Goal: Check status: Check status

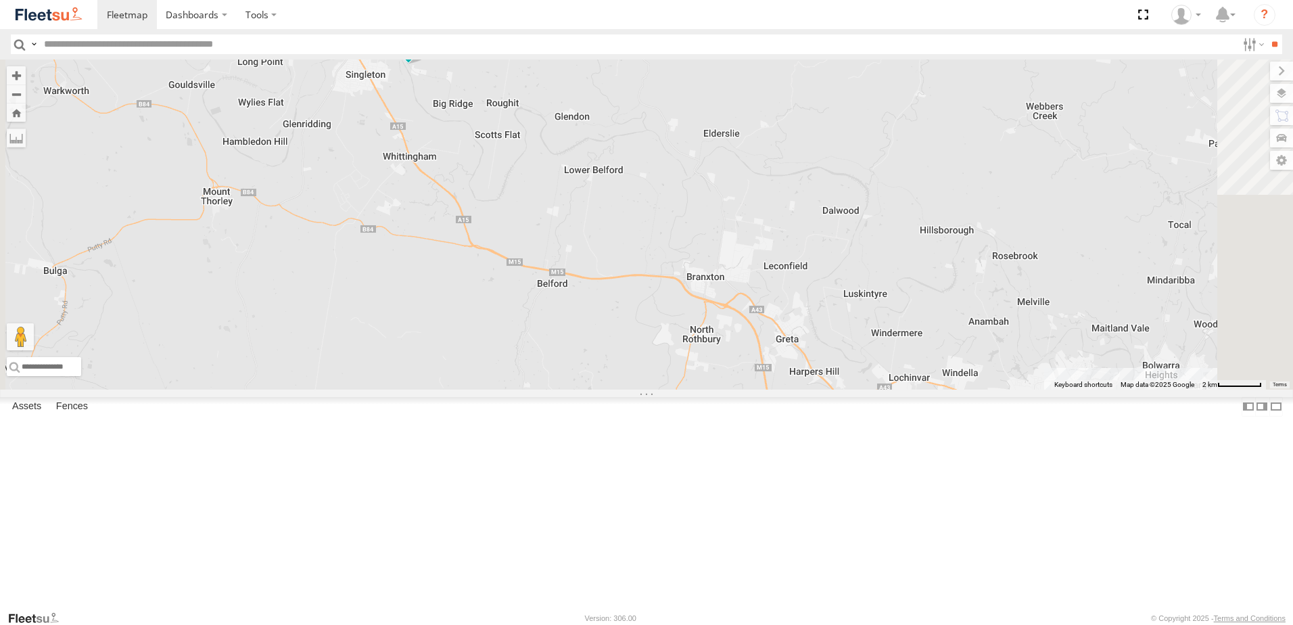
drag, startPoint x: 544, startPoint y: 114, endPoint x: 584, endPoint y: 192, distance: 88.3
click at [584, 192] on div "BX1 Express Ute C3 Timber Truck CX3 Express Ute B5 Timber Truck BX4 Express Ute…" at bounding box center [646, 225] width 1293 height 330
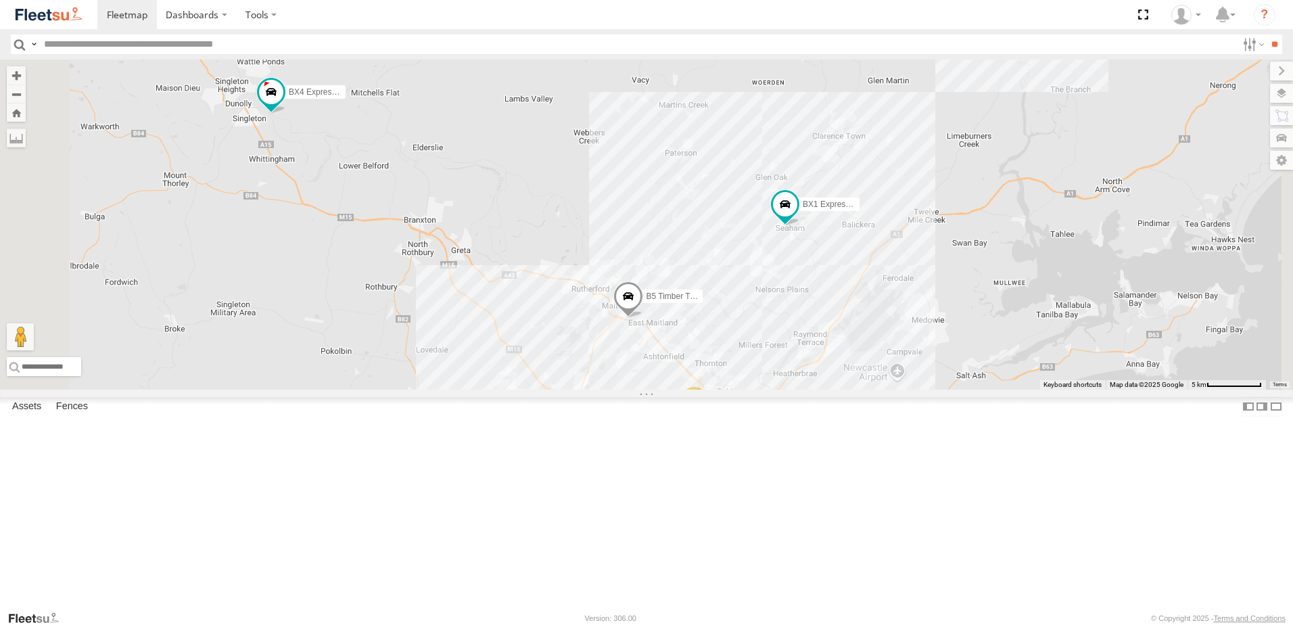
click at [0, 0] on div "Beresfield Utes" at bounding box center [0, 0] width 0 height 0
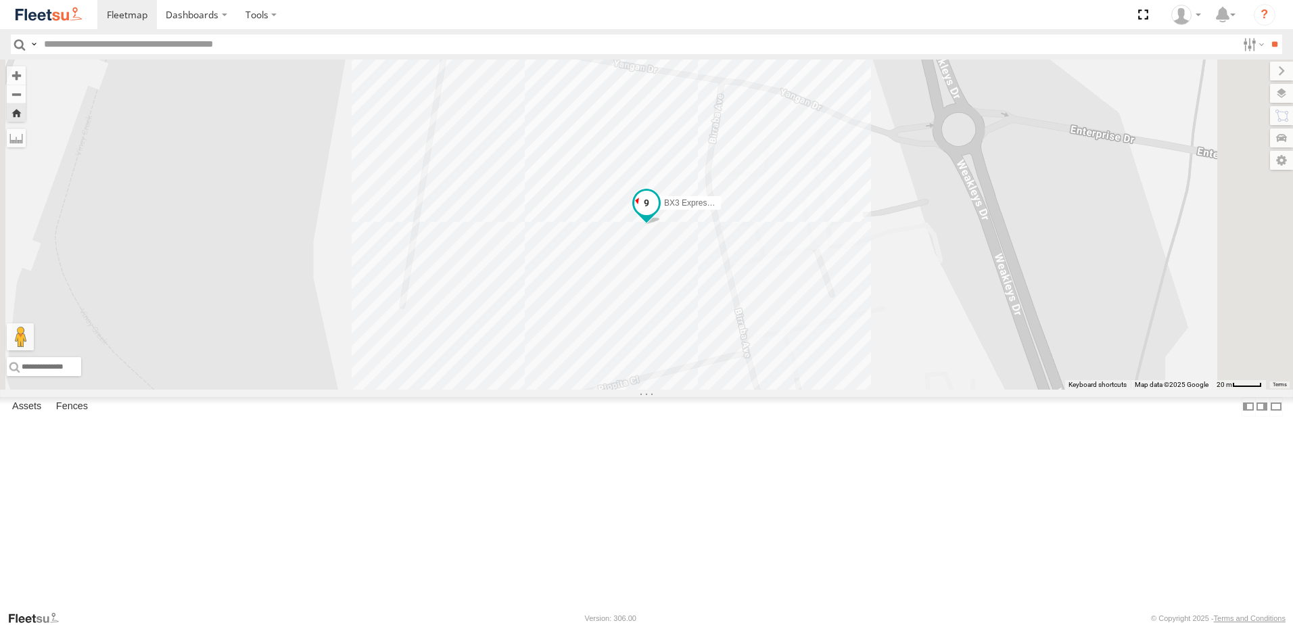
click at [659, 215] on span at bounding box center [646, 203] width 24 height 24
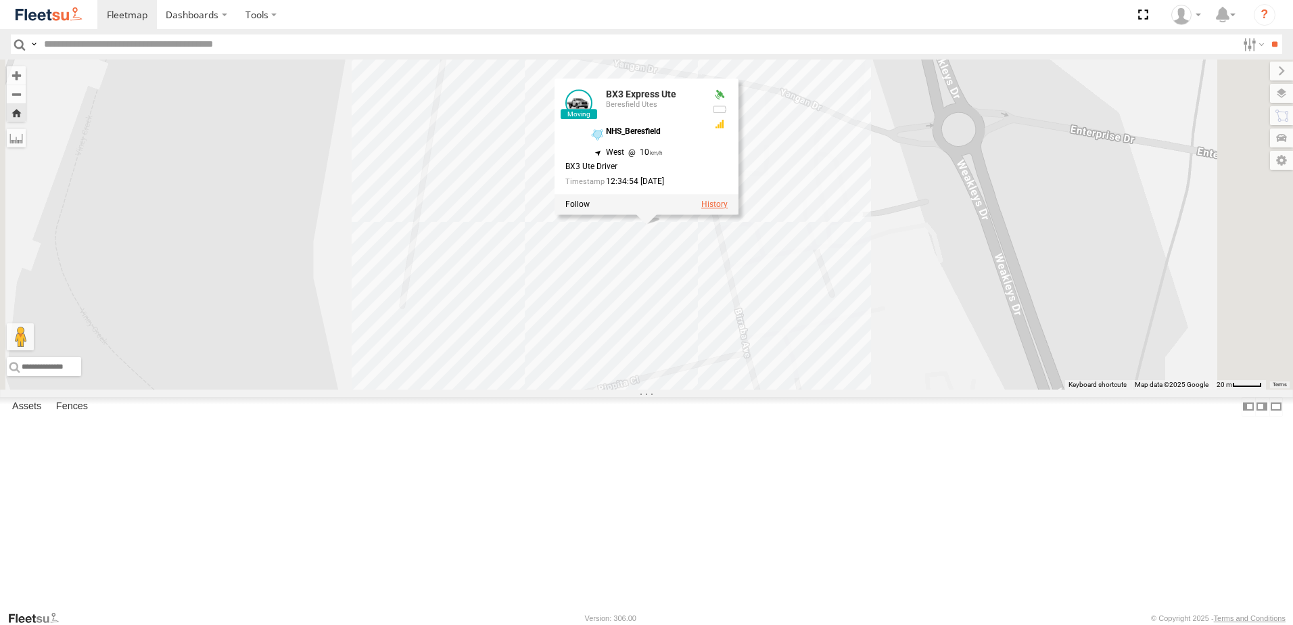
click at [728, 209] on label at bounding box center [714, 204] width 26 height 9
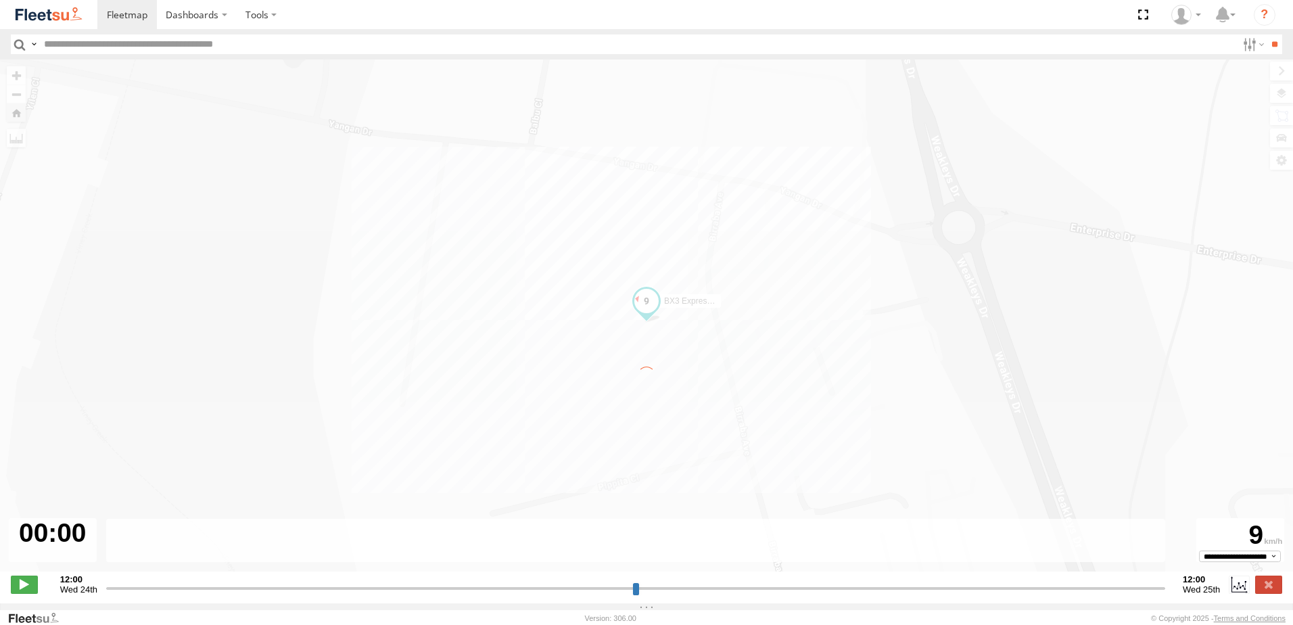
type input "**********"
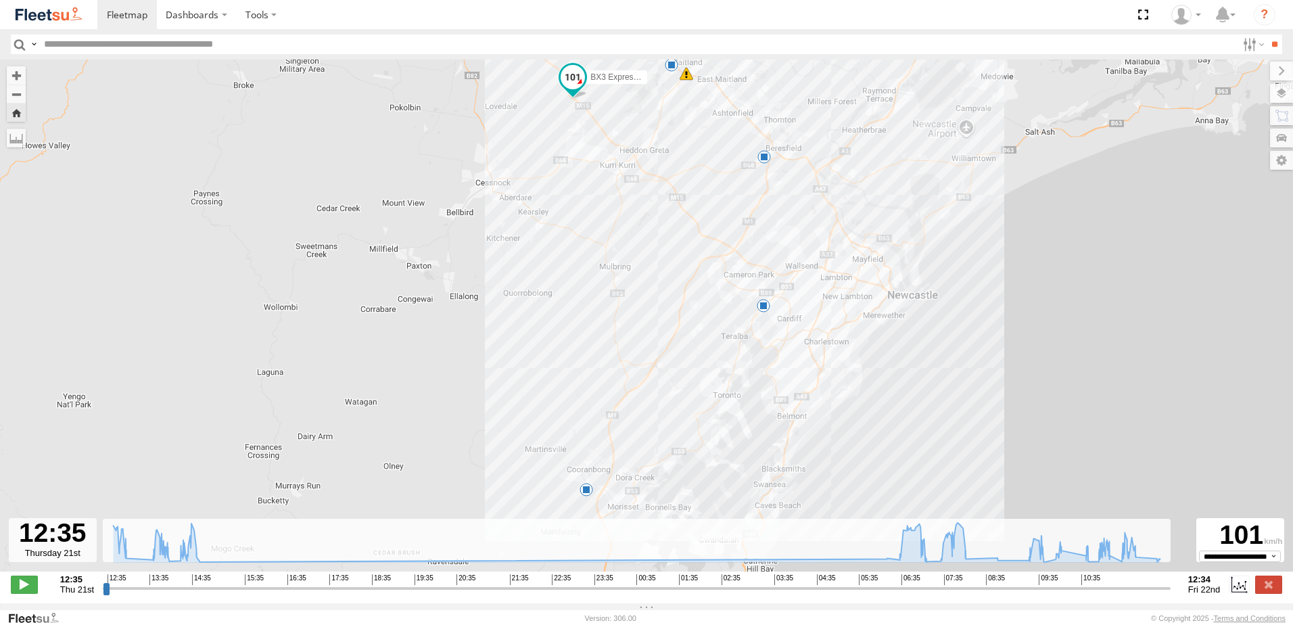
drag, startPoint x: 646, startPoint y: 450, endPoint x: 666, endPoint y: 431, distance: 27.3
click at [672, 388] on div "BX3 Express Ute 13:57 Thu 07:19 Fri 09:51 Fri 10:00 Fri 10:23 Fri 11:01 Fri 11:…" at bounding box center [646, 323] width 1293 height 526
click at [589, 496] on span at bounding box center [589, 489] width 14 height 14
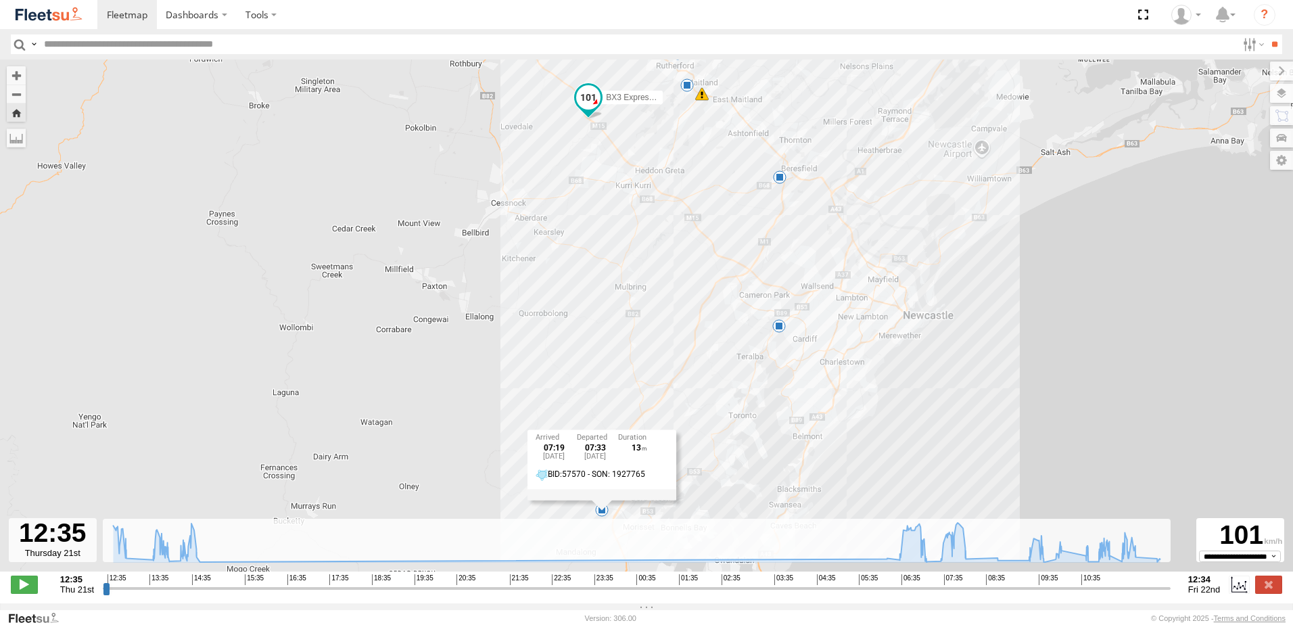
drag, startPoint x: 702, startPoint y: 304, endPoint x: 720, endPoint y: 337, distance: 37.5
click at [720, 337] on div "BX3 Express Ute 13:57 Thu 07:19 Fri 09:51 Fri 10:00 Fri 10:23 Fri 11:01 Fri 11:…" at bounding box center [646, 323] width 1293 height 526
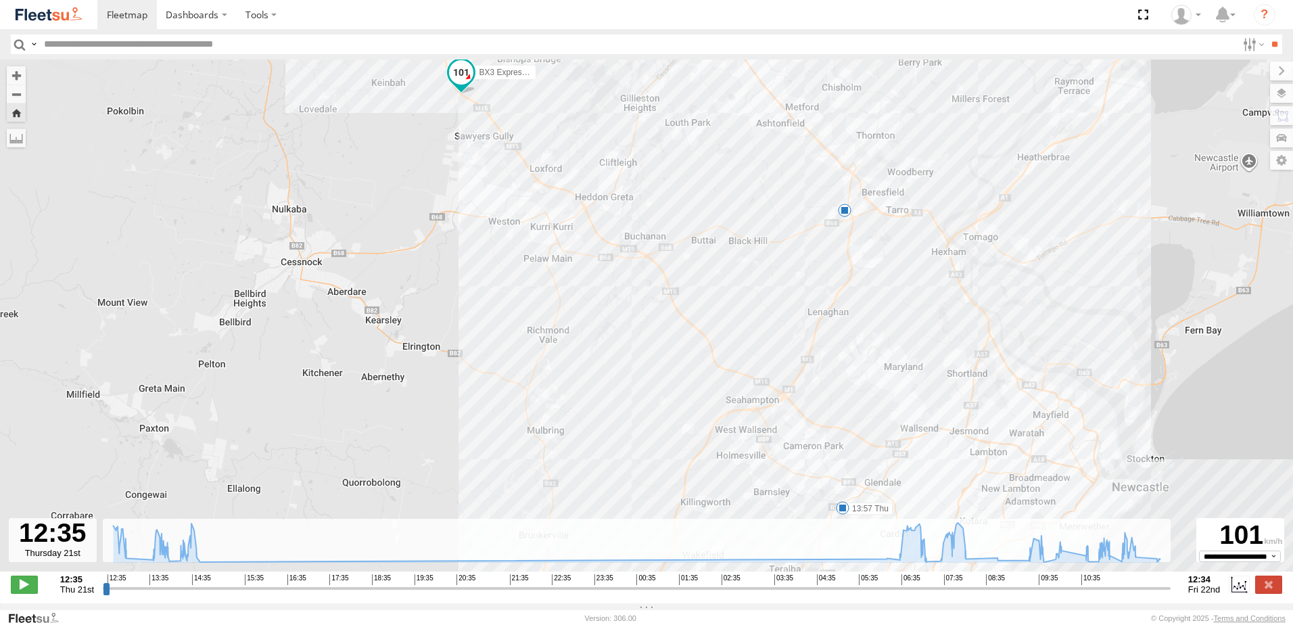
drag, startPoint x: 696, startPoint y: 308, endPoint x: 785, endPoint y: 505, distance: 216.7
click at [795, 516] on div "BX3 Express Ute 13:57 Thu 07:19 Fri 09:51 Fri 10:00 Fri 10:23 Fri 11:01 Fri 11:…" at bounding box center [646, 323] width 1293 height 526
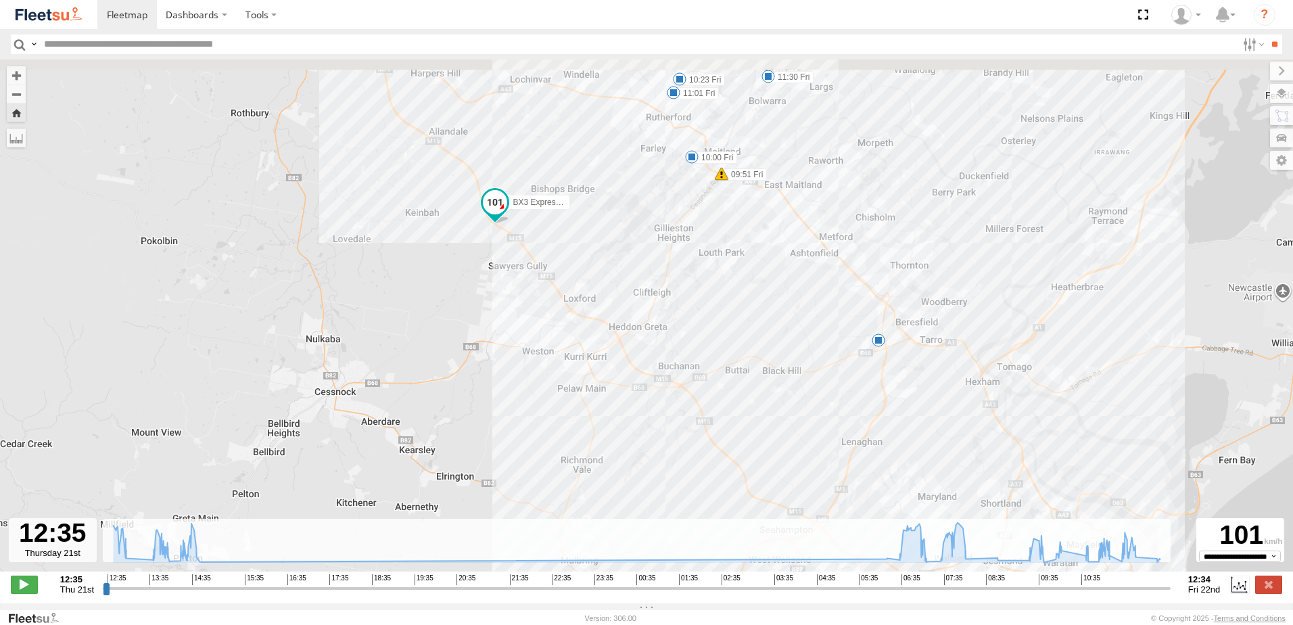
drag, startPoint x: 720, startPoint y: 283, endPoint x: 749, endPoint y: 422, distance: 141.5
click at [749, 422] on div "BX3 Express Ute 13:57 Thu 07:19 Fri 09:51 Fri 10:00 Fri 10:23 Fri 11:01 Fri 11:…" at bounding box center [646, 323] width 1293 height 526
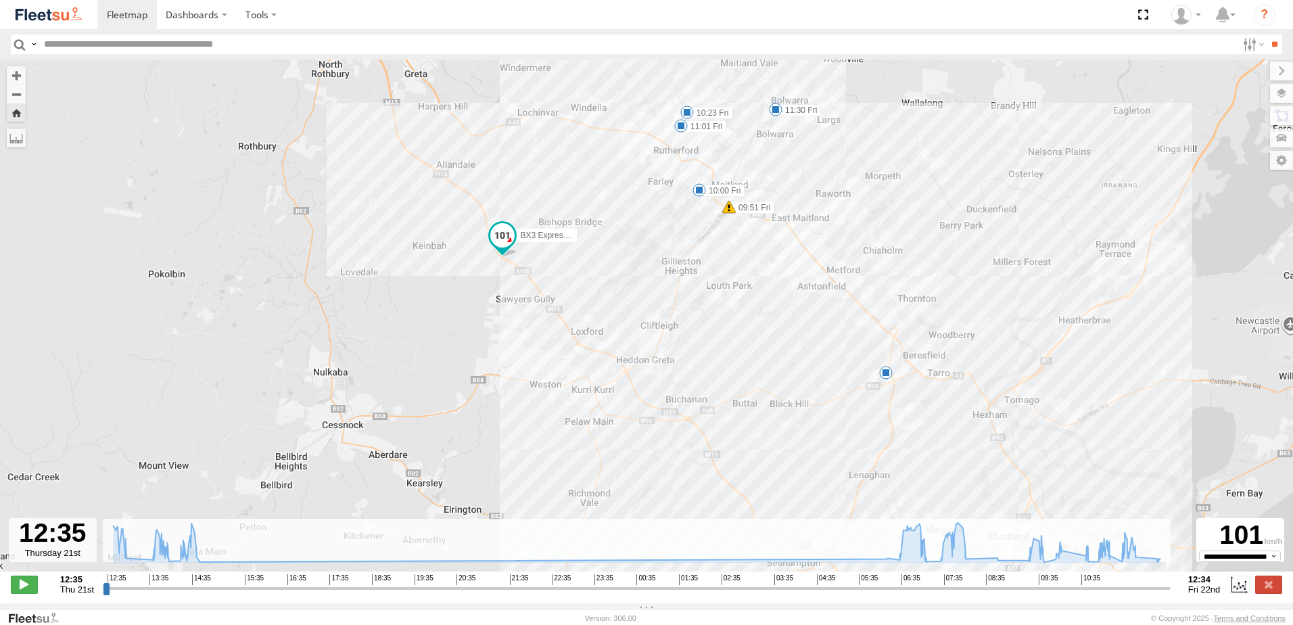
click at [731, 214] on span at bounding box center [729, 207] width 14 height 14
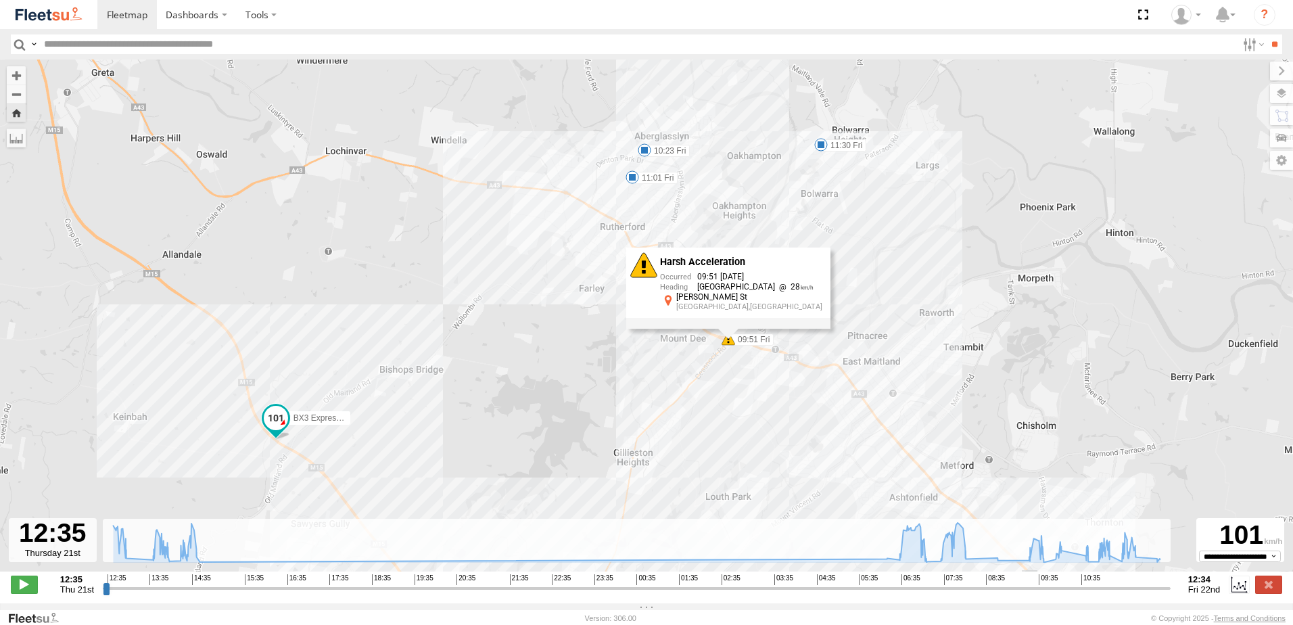
drag, startPoint x: 565, startPoint y: 248, endPoint x: 599, endPoint y: 307, distance: 67.5
click at [599, 343] on div "BX3 Express Ute 13:57 Thu 07:19 Fri 09:51 Fri 10:00 Fri 10:23 Fri 11:01 Fri 11:…" at bounding box center [646, 323] width 1293 height 526
click at [628, 181] on span at bounding box center [631, 174] width 14 height 14
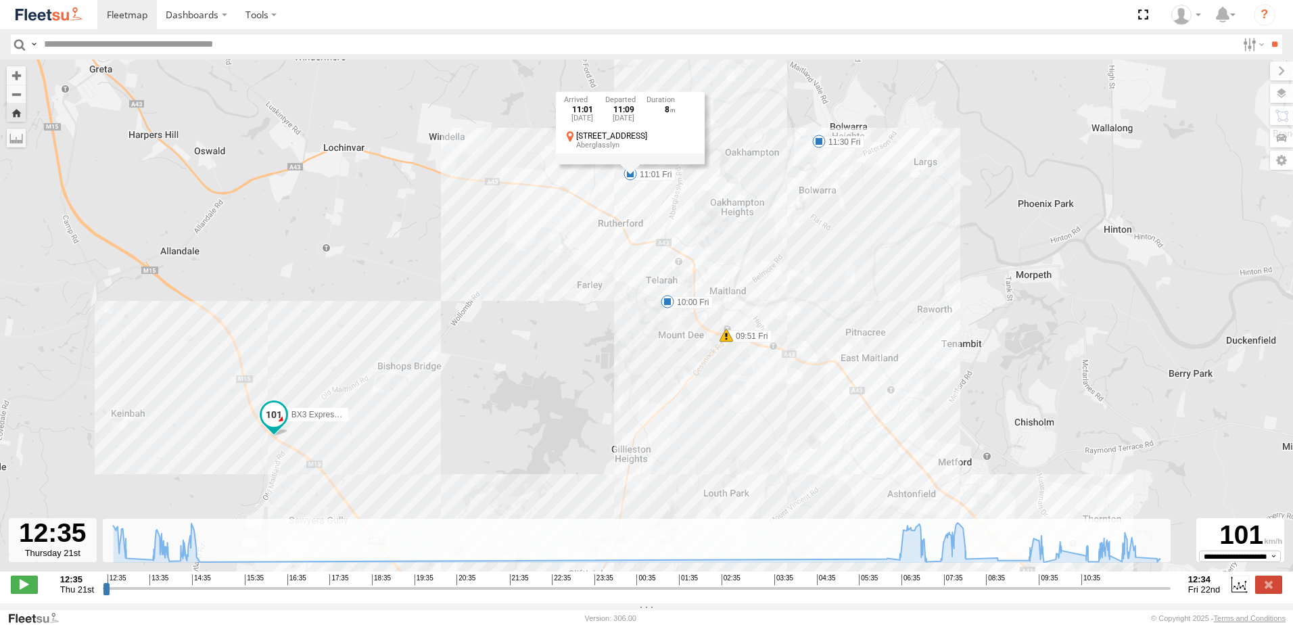
click at [605, 188] on div "BX3 Express Ute 13:57 Thu 07:19 Fri 09:51 Fri 10:00 Fri 10:23 Fri 11:01 Fri 11:…" at bounding box center [646, 323] width 1293 height 526
